Goal: Communication & Community: Answer question/provide support

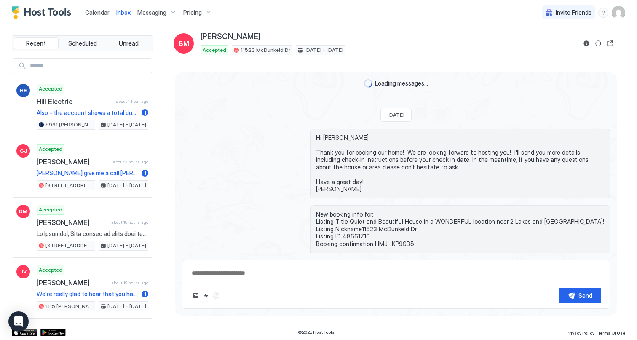
scroll to position [1021, 0]
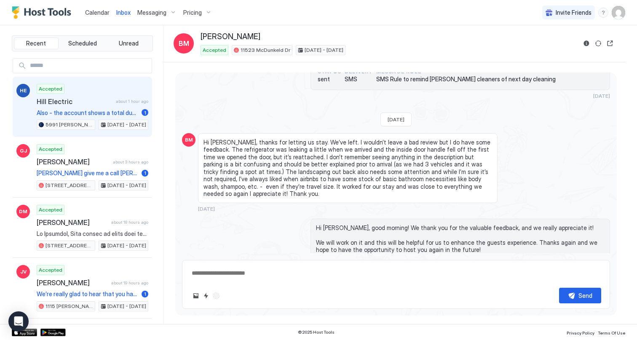
click at [103, 95] on div "Accepted Hill Electric about 1 hour ago Also - the account shows a total due. W…" at bounding box center [93, 107] width 112 height 46
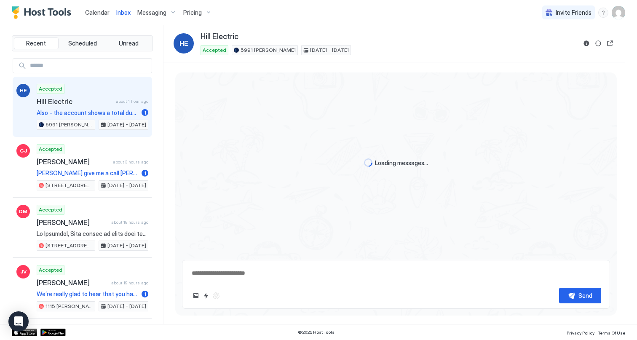
type textarea "*"
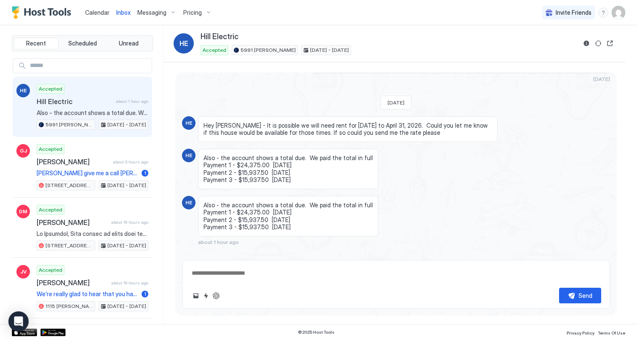
drag, startPoint x: 285, startPoint y: 222, endPoint x: 279, endPoint y: 222, distance: 5.5
click at [279, 222] on div "Also - the account shows a total due. We paid the total in full Payment 1 - $24…" at bounding box center [288, 216] width 180 height 40
click at [279, 222] on span "Also - the account shows a total due. We paid the total in full Payment 1 - $24…" at bounding box center [287, 215] width 169 height 29
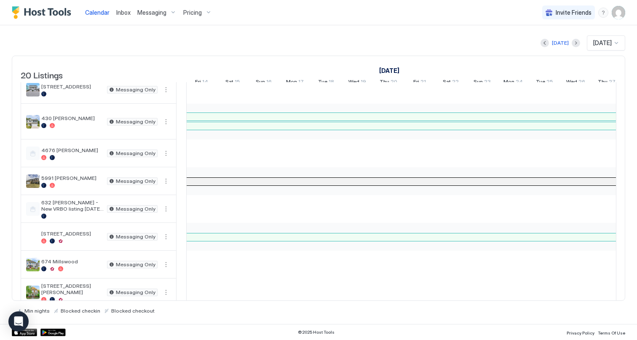
scroll to position [0, 999]
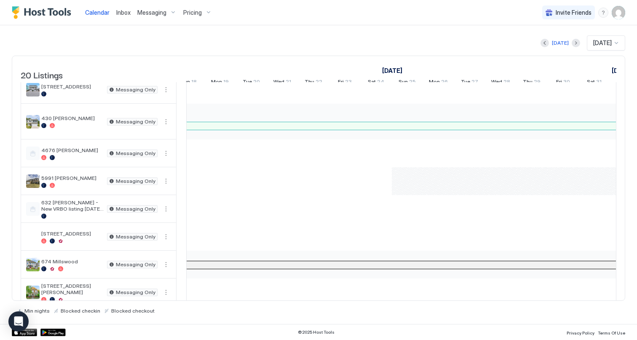
click at [409, 190] on div "Paul Axtell" at bounding box center [235, 43] width 1683 height 579
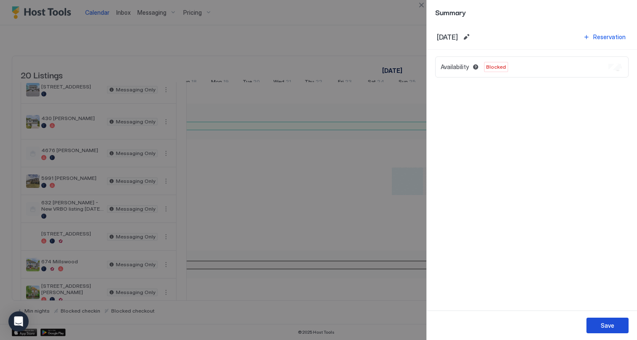
click at [609, 325] on div "Save" at bounding box center [607, 325] width 13 height 9
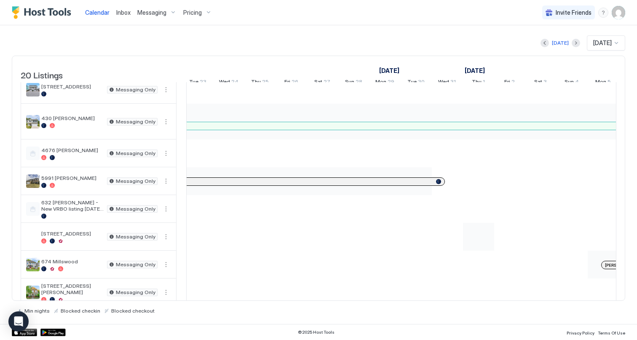
scroll to position [0, 544]
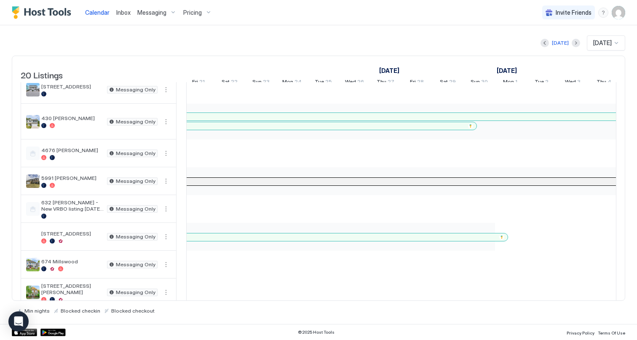
click at [281, 185] on div at bounding box center [281, 181] width 7 height 7
